Goal: Task Accomplishment & Management: Manage account settings

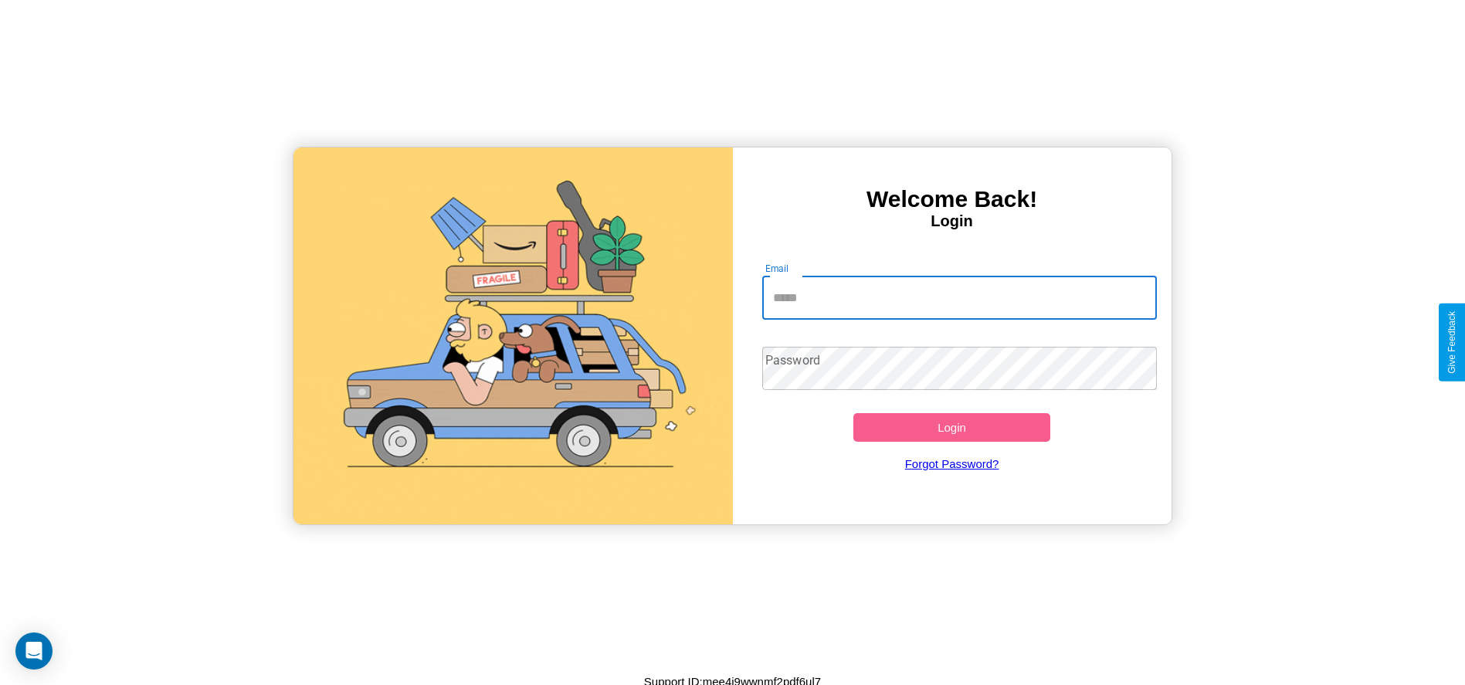
click at [959, 297] on input "Email" at bounding box center [959, 297] width 395 height 43
type input "**********"
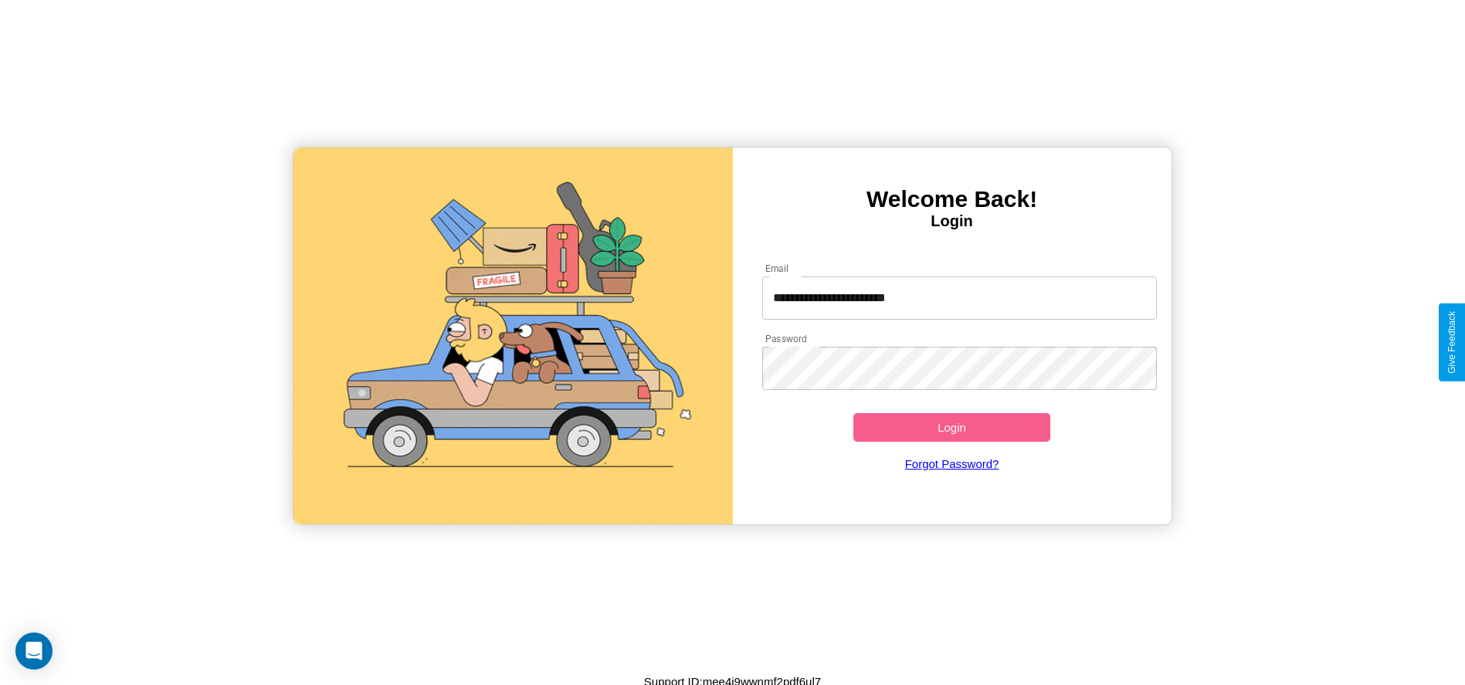
click at [951, 427] on button "Login" at bounding box center [952, 427] width 198 height 29
